Goal: Task Accomplishment & Management: Manage account settings

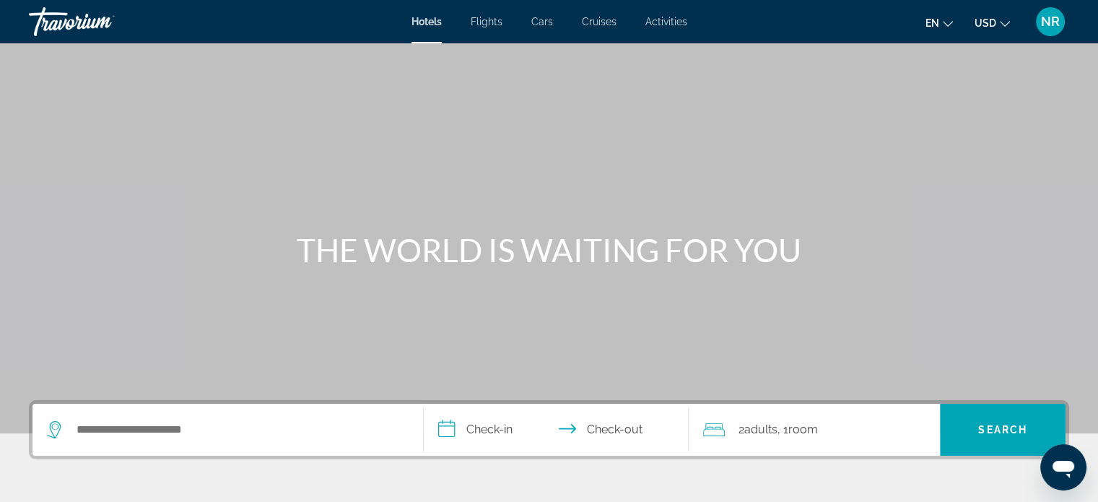
click at [1039, 19] on div "NR" at bounding box center [1050, 21] width 29 height 29
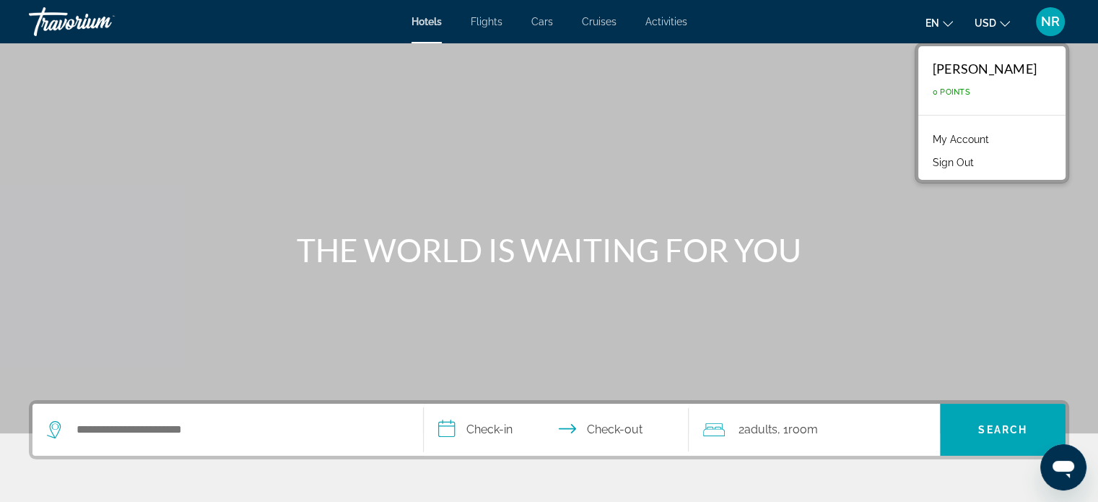
click at [985, 135] on link "My Account" at bounding box center [960, 139] width 71 height 19
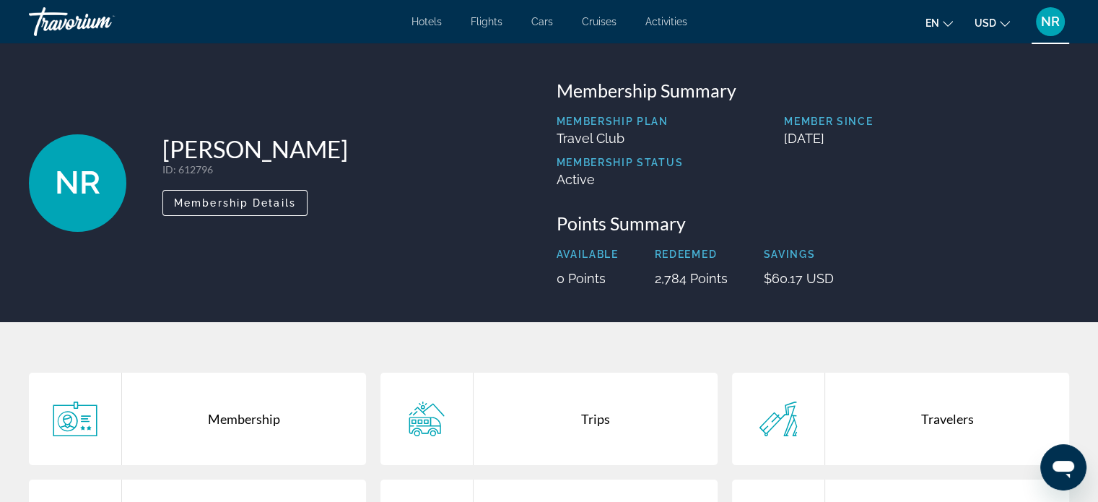
drag, startPoint x: 658, startPoint y: 278, endPoint x: 733, endPoint y: 284, distance: 75.4
click at [733, 284] on div "Available 0 Points Redeemed 2,784 Points Savings $60.17 USD" at bounding box center [813, 267] width 513 height 38
click at [672, 294] on div "NR [PERSON_NAME] ID : 612796 Secondary Member Membership Details Membership Sum…" at bounding box center [549, 182] width 1098 height 279
drag, startPoint x: 673, startPoint y: 276, endPoint x: 691, endPoint y: 276, distance: 18.0
click at [691, 276] on p "2,784 Points" at bounding box center [691, 278] width 73 height 15
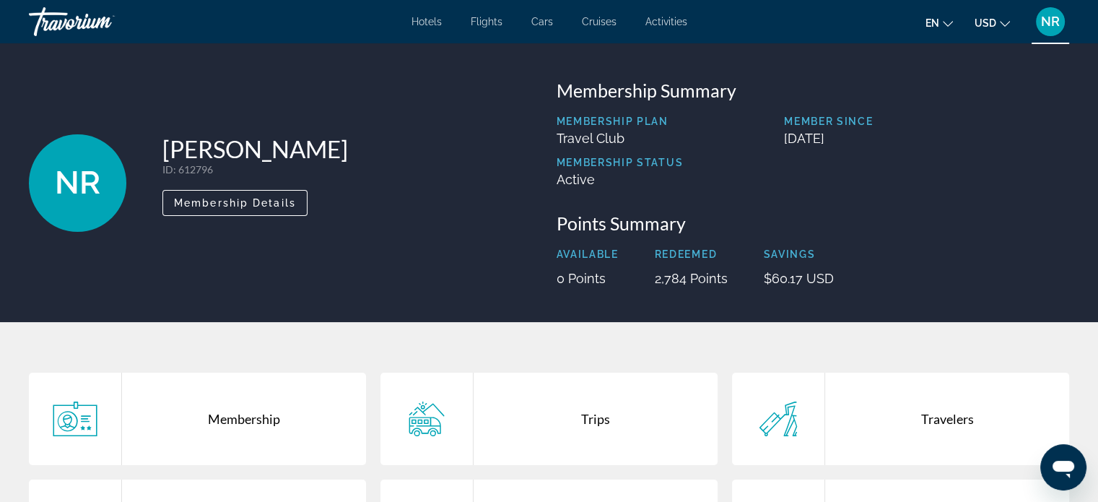
click at [788, 302] on div "NR [PERSON_NAME] ID : 612796 Secondary Member Membership Details Membership Sum…" at bounding box center [549, 182] width 1098 height 279
drag, startPoint x: 767, startPoint y: 276, endPoint x: 831, endPoint y: 283, distance: 64.6
click at [831, 283] on p "$60.17 USD" at bounding box center [799, 278] width 70 height 15
click at [932, 262] on div "Available 0 Points Redeemed 2,784 Points Savings $60.17 USD" at bounding box center [813, 267] width 513 height 38
